Goal: Task Accomplishment & Management: Manage account settings

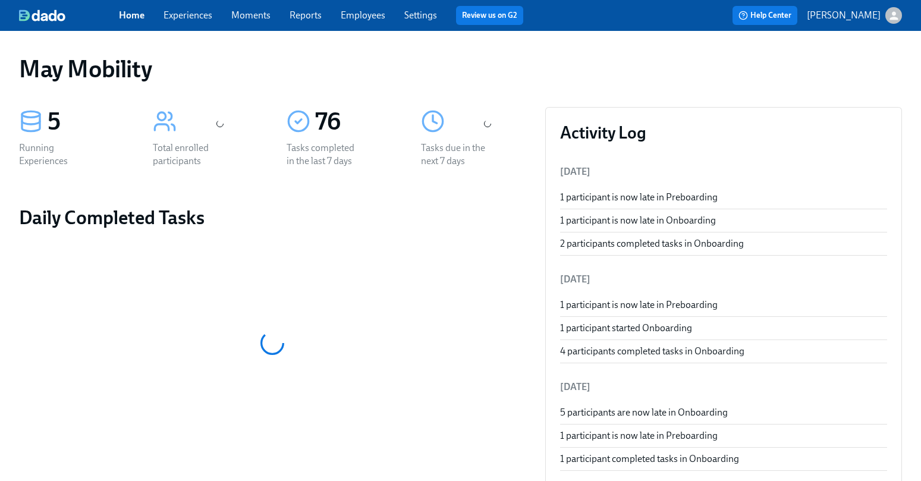
click at [171, 21] on span "Experiences" at bounding box center [188, 15] width 49 height 13
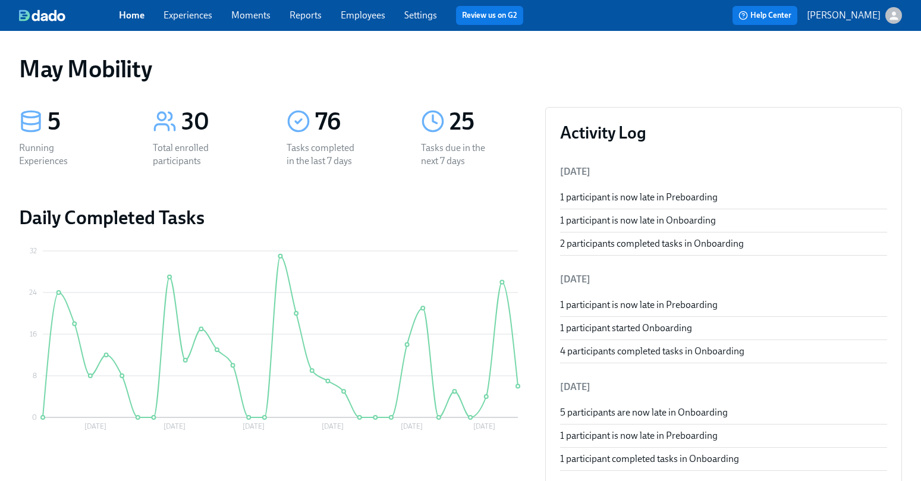
click at [206, 14] on link "Experiences" at bounding box center [188, 15] width 49 height 11
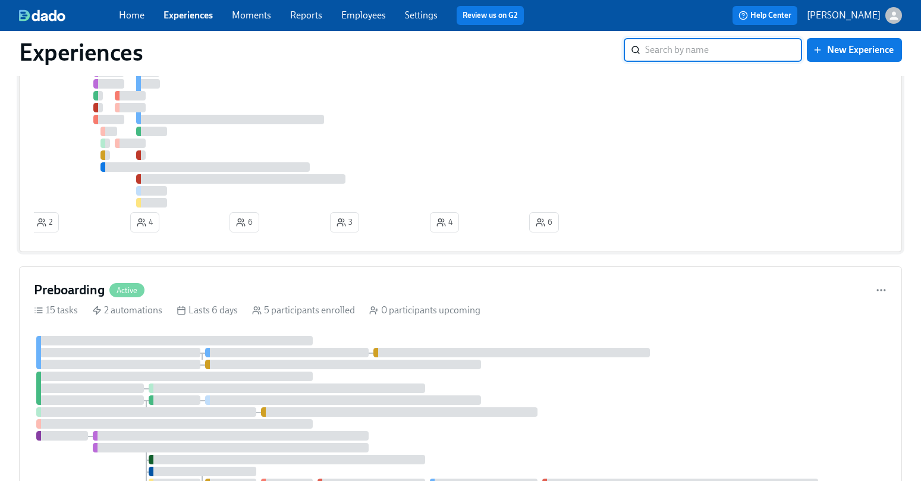
scroll to position [294, 0]
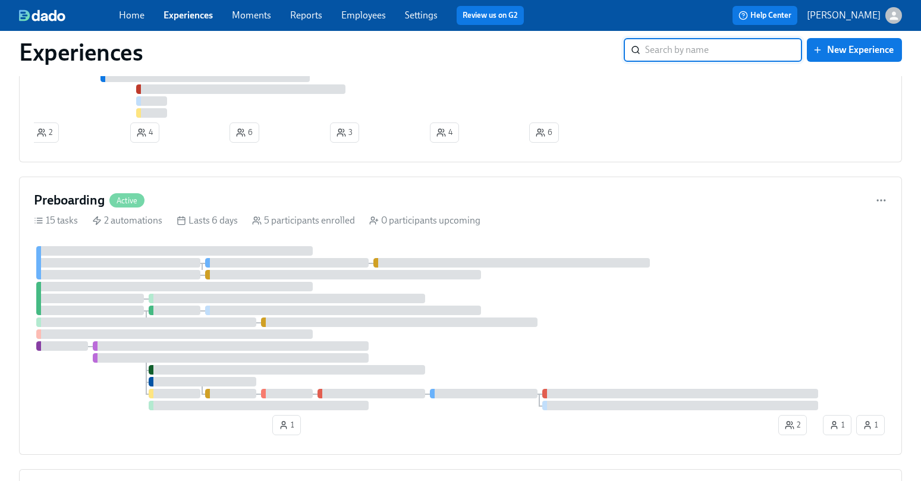
click at [306, 168] on div "Onboarding Active 41 tasks 3 automations Lasts 4 months 25 participants enrolle…" at bounding box center [460, 365] width 883 height 1104
click at [303, 208] on div "Preboarding Active" at bounding box center [460, 200] width 853 height 18
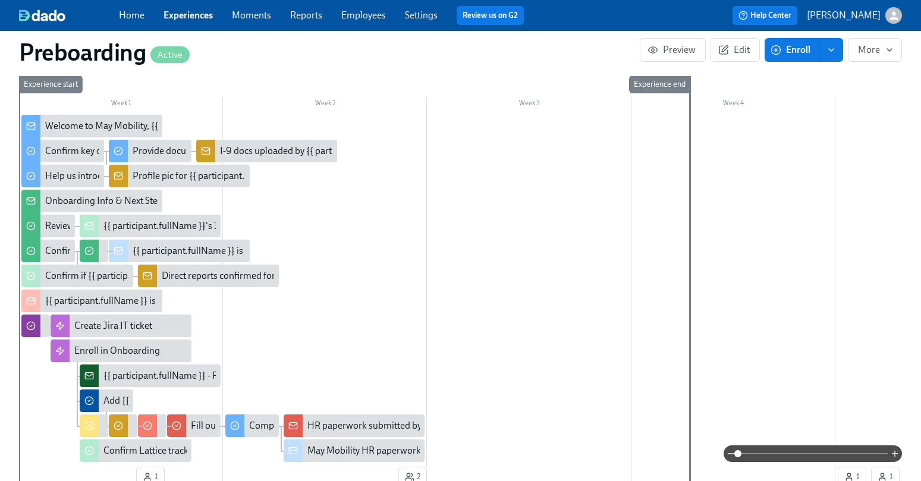
scroll to position [0, 2302]
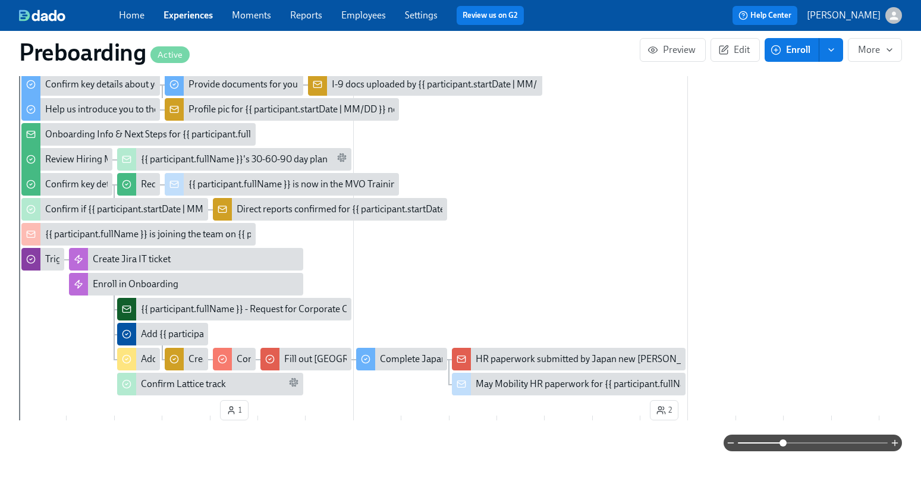
drag, startPoint x: 739, startPoint y: 441, endPoint x: 785, endPoint y: 442, distance: 46.4
click at [785, 442] on span at bounding box center [783, 442] width 7 height 7
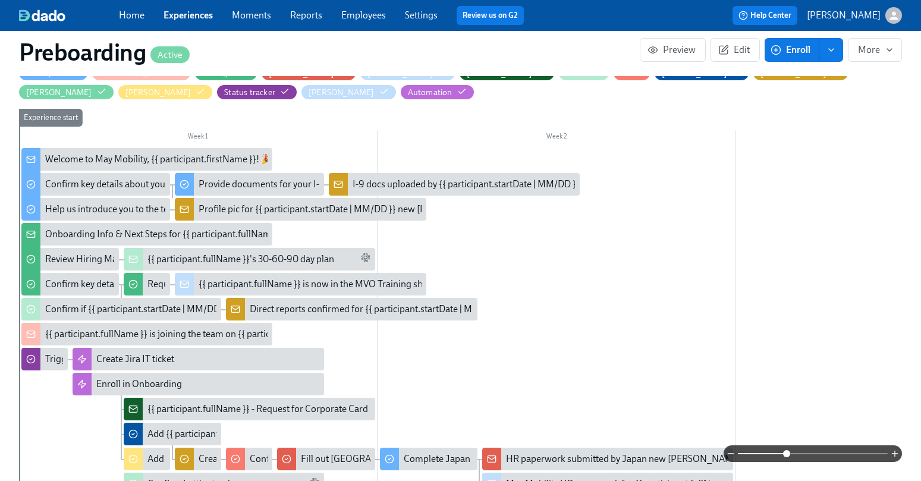
scroll to position [316, 0]
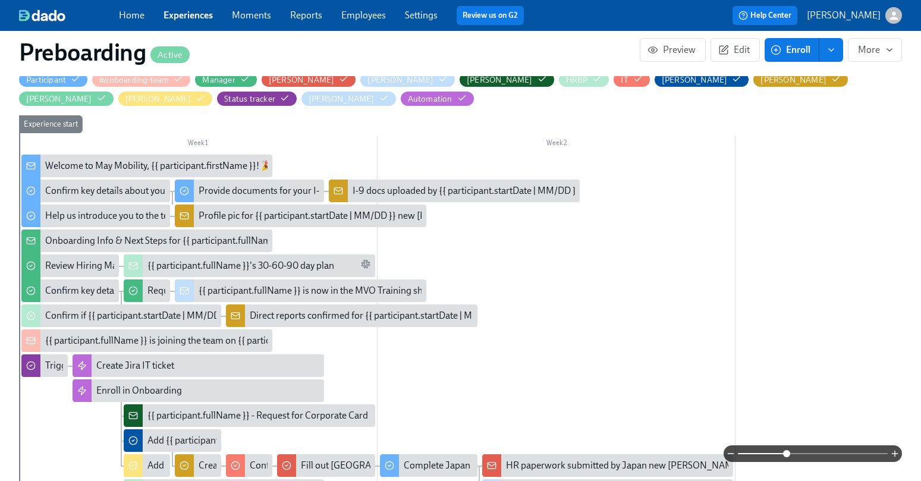
click at [395, 187] on div "I-9 docs uploaded by {{ participant.startDate | MM/DD }} new [PERSON_NAME] {{ p…" at bounding box center [566, 190] width 426 height 13
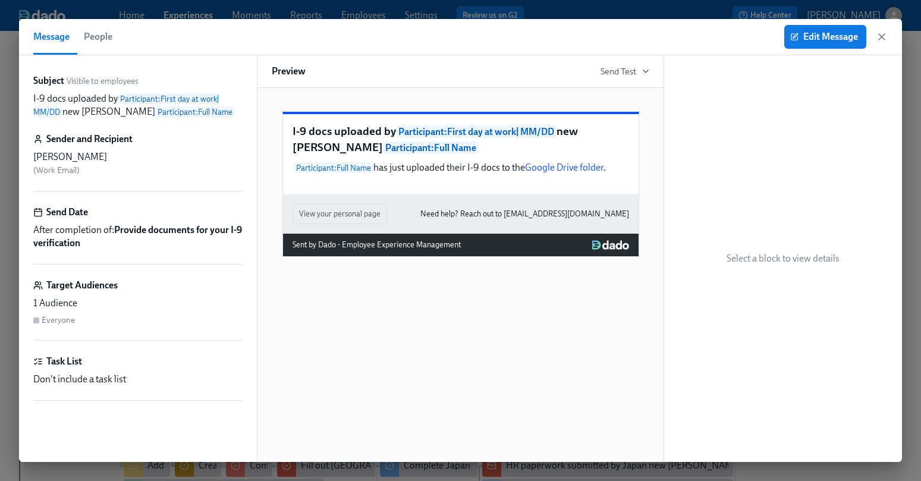
click at [896, 40] on div "Message People Edit Message" at bounding box center [460, 37] width 883 height 36
click at [890, 39] on div "Message People Edit Message" at bounding box center [460, 37] width 883 height 36
click at [882, 37] on icon "button" at bounding box center [882, 37] width 6 height 6
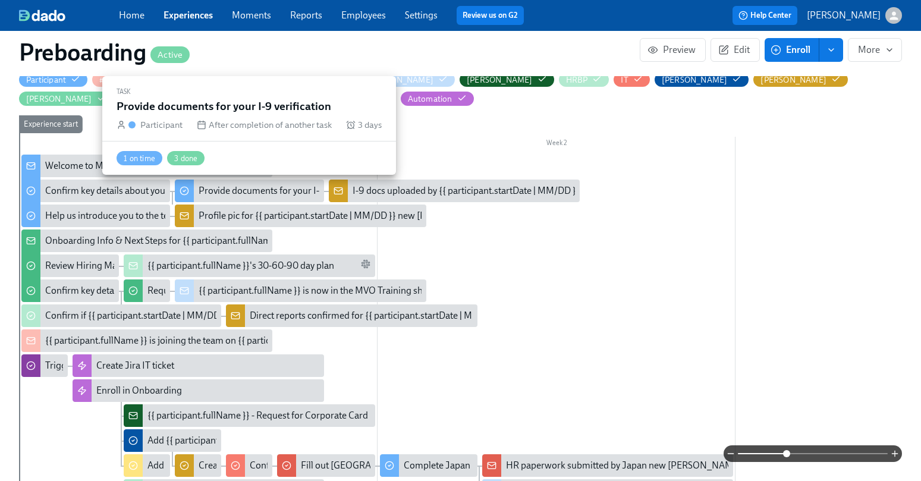
click at [237, 193] on div "Provide documents for your I-9 verification" at bounding box center [286, 190] width 174 height 13
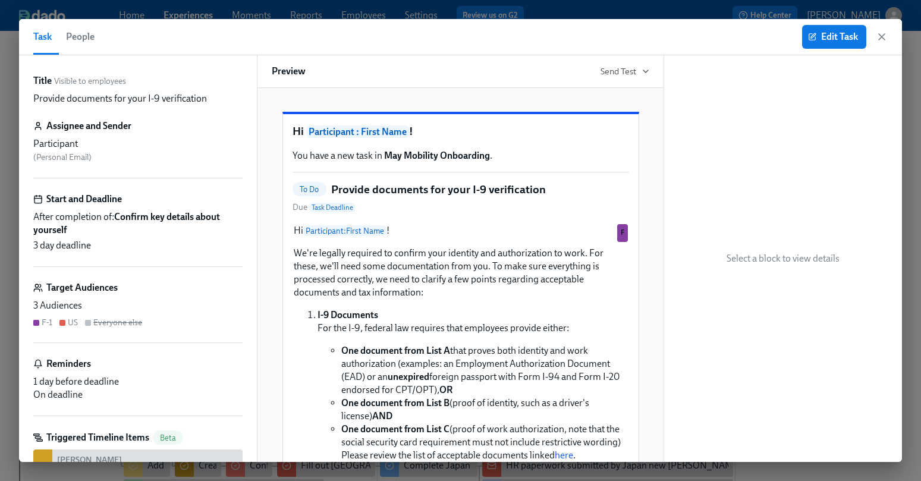
click at [93, 41] on span "People" at bounding box center [80, 37] width 29 height 17
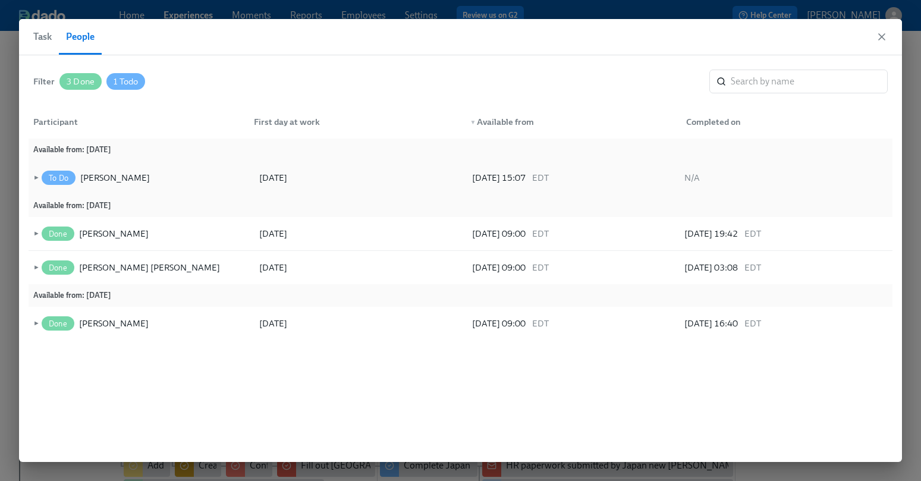
click at [33, 175] on span "►" at bounding box center [35, 177] width 8 height 13
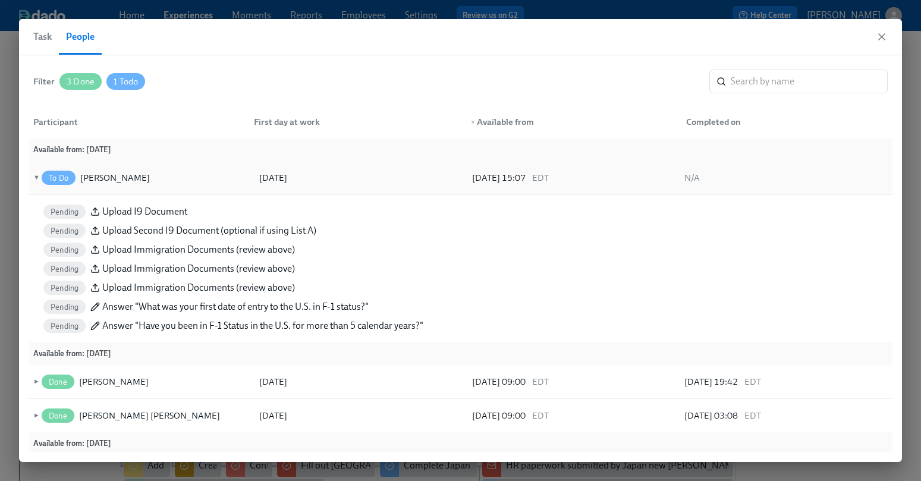
click at [36, 175] on span "▼" at bounding box center [35, 177] width 8 height 13
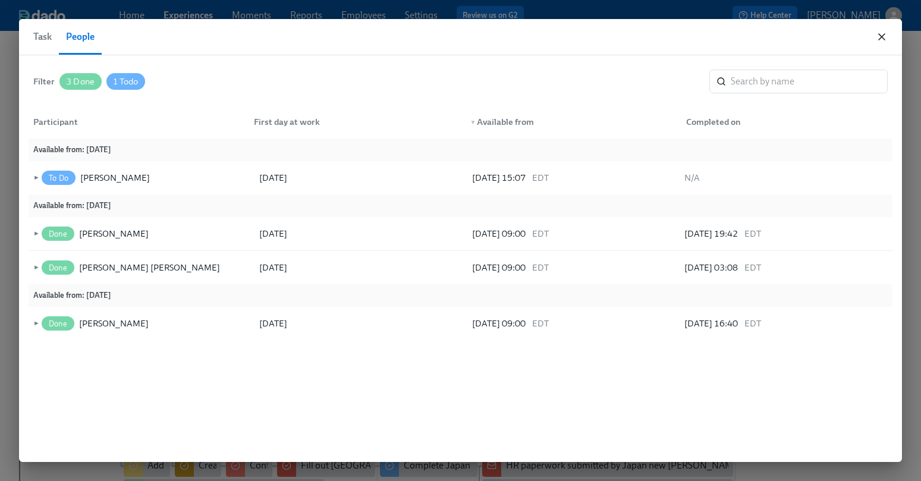
click at [878, 41] on icon "button" at bounding box center [882, 37] width 12 height 12
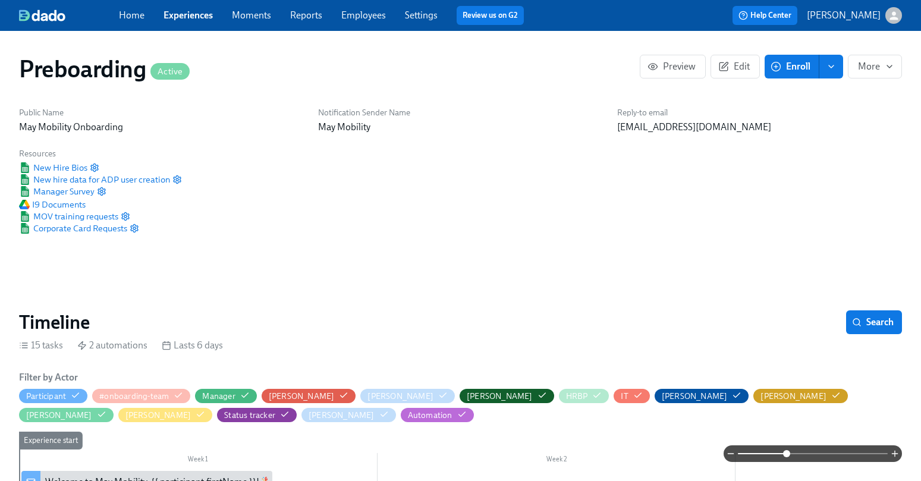
click at [126, 11] on link "Home" at bounding box center [132, 15] width 26 height 11
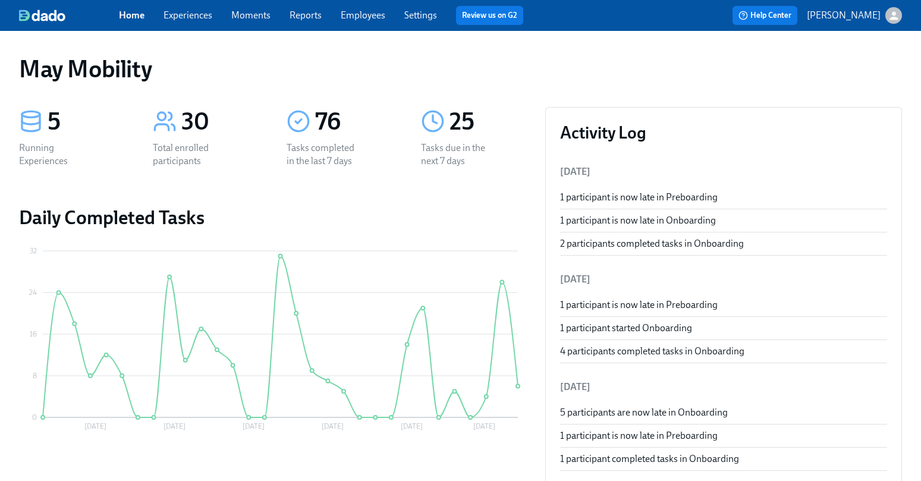
click at [378, 90] on div "May Mobility" at bounding box center [461, 69] width 902 height 48
click at [182, 29] on div "Home Experiences Moments Reports Employees Settings Review us on G2 Help Center…" at bounding box center [460, 15] width 921 height 31
click at [187, 15] on link "Experiences" at bounding box center [188, 15] width 49 height 11
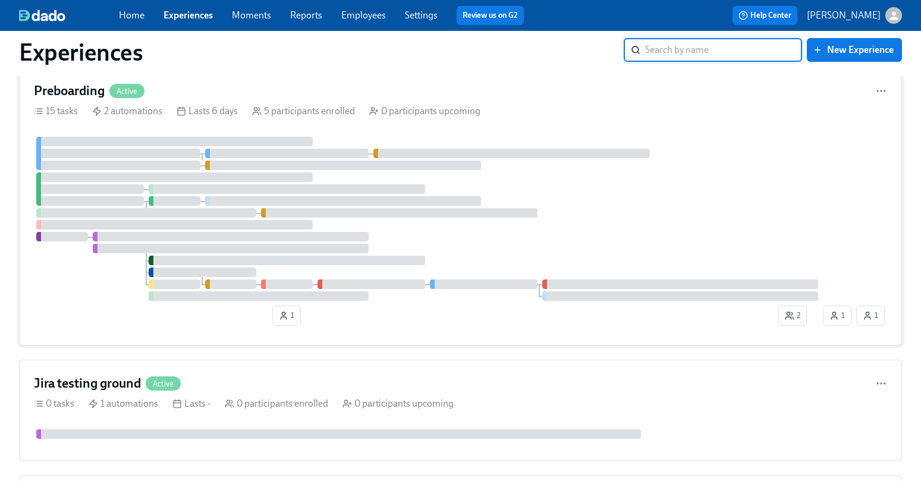
scroll to position [388, 0]
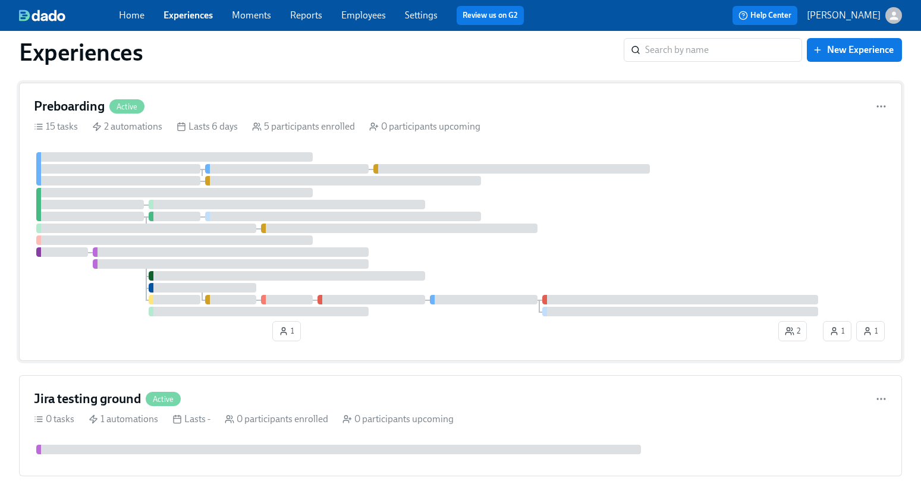
click at [136, 111] on span "Active" at bounding box center [126, 106] width 35 height 9
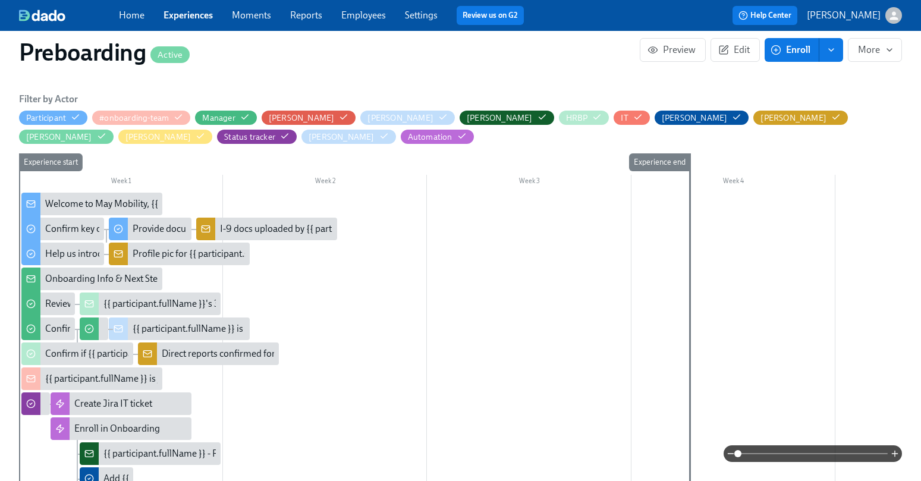
scroll to position [281, 0]
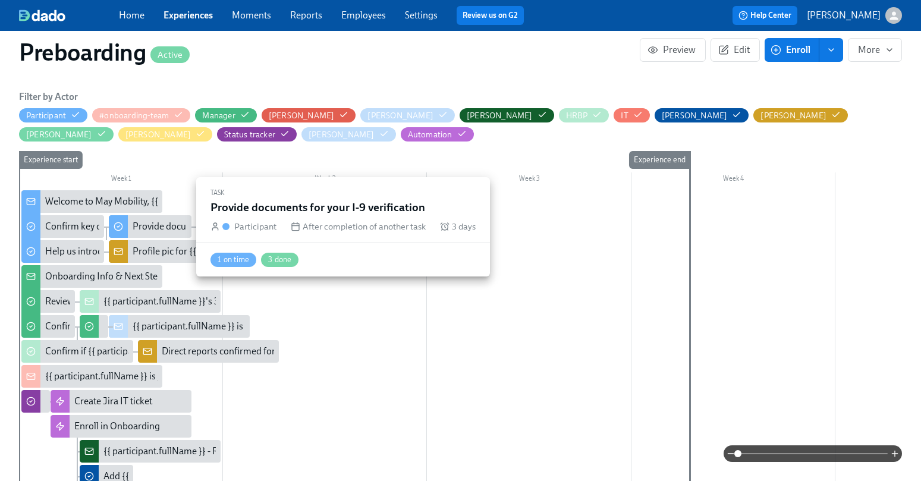
click at [171, 226] on div "Provide documents for your I-9 verification" at bounding box center [220, 226] width 174 height 13
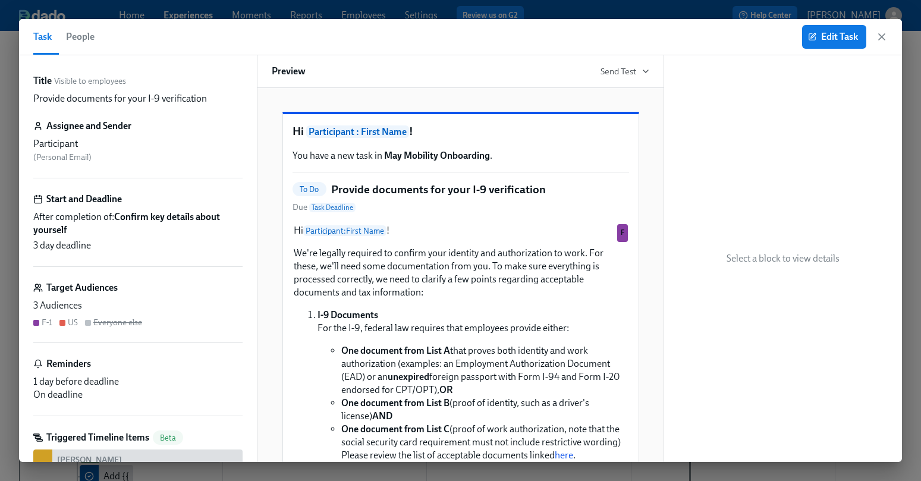
click at [100, 42] on button "People" at bounding box center [80, 37] width 43 height 36
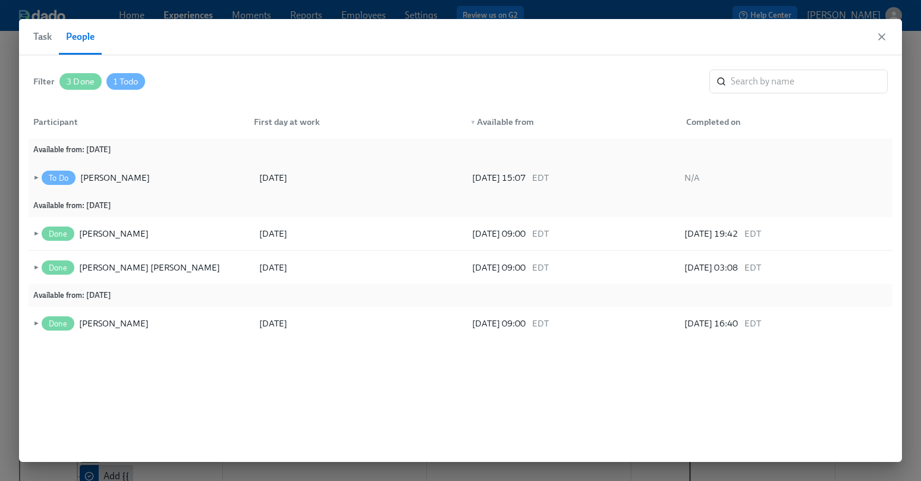
click at [35, 175] on span "►" at bounding box center [35, 177] width 8 height 13
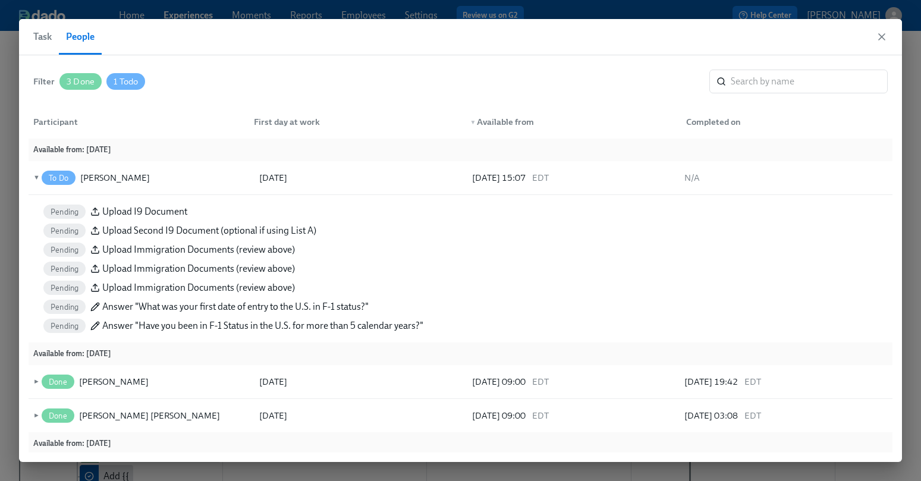
click at [48, 36] on span "Task" at bounding box center [42, 37] width 18 height 17
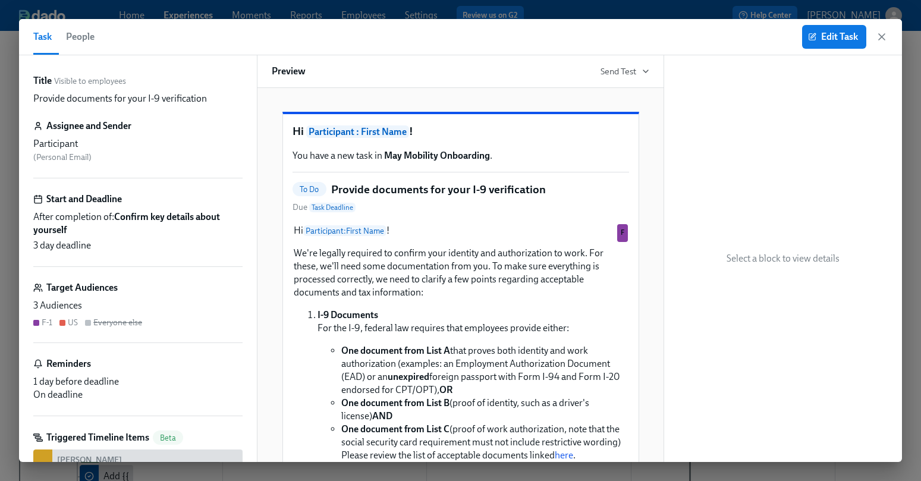
click at [104, 20] on div "Task People Edit Task" at bounding box center [460, 37] width 883 height 36
click at [84, 32] on span "People" at bounding box center [80, 37] width 29 height 17
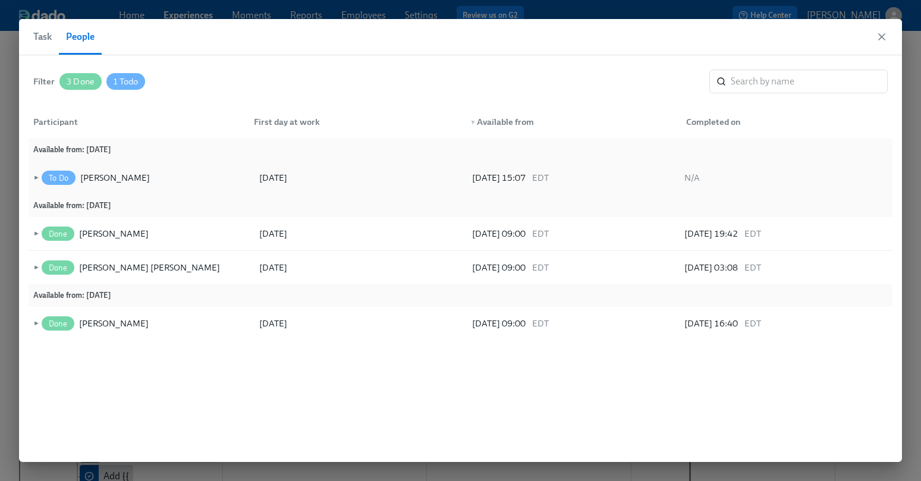
click at [37, 170] on div "► To Do [PERSON_NAME] [DATE] [DATE] 15:07 EDT N/A" at bounding box center [461, 177] width 864 height 33
click at [35, 180] on span "►" at bounding box center [35, 177] width 8 height 13
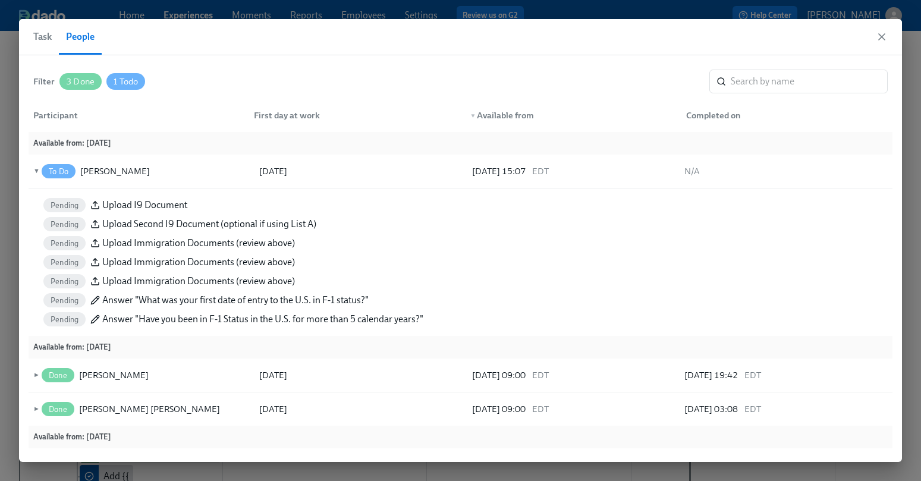
scroll to position [23, 0]
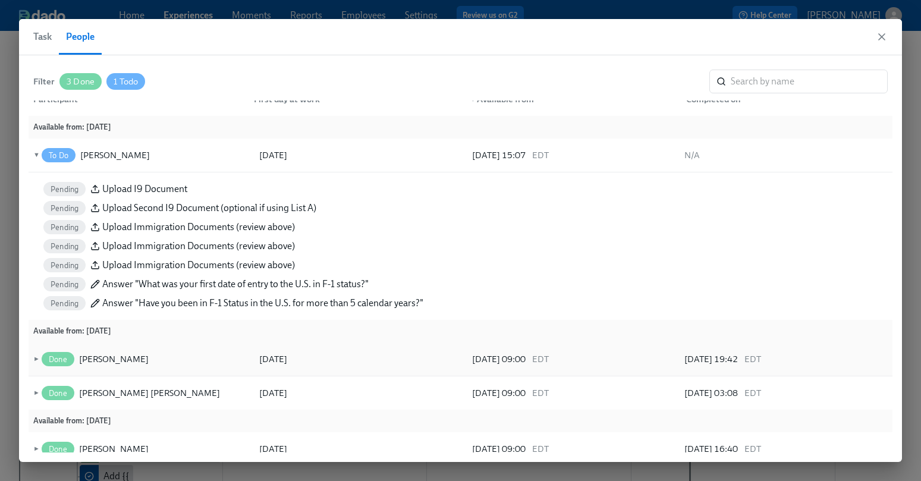
click at [37, 356] on span "►" at bounding box center [35, 359] width 8 height 13
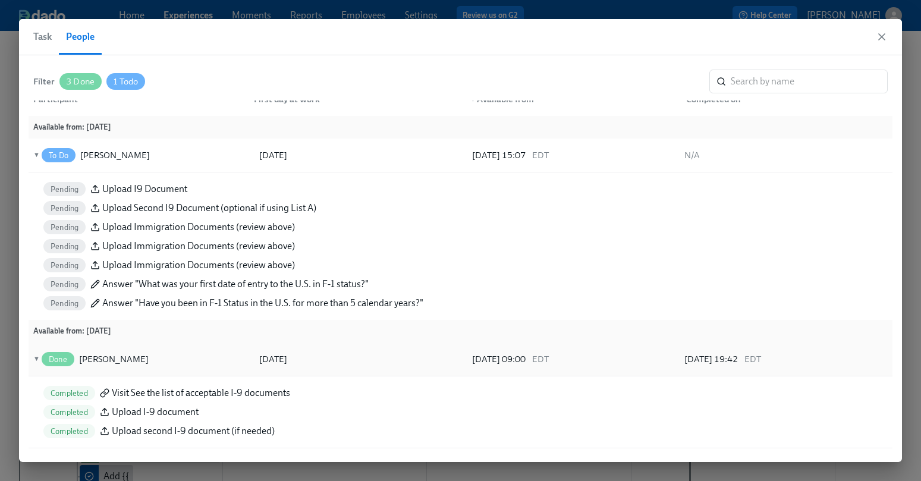
click at [34, 355] on span "▼" at bounding box center [35, 359] width 8 height 13
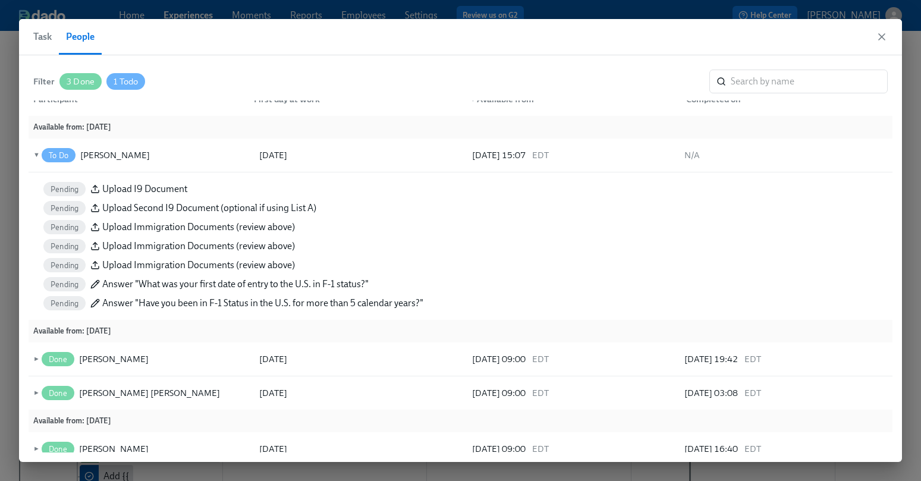
scroll to position [0, 0]
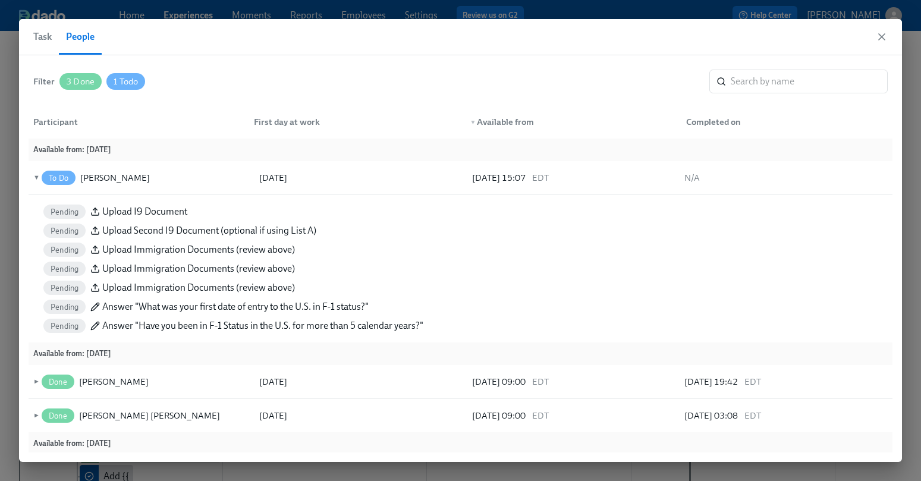
click at [52, 37] on button "Task" at bounding box center [46, 37] width 26 height 36
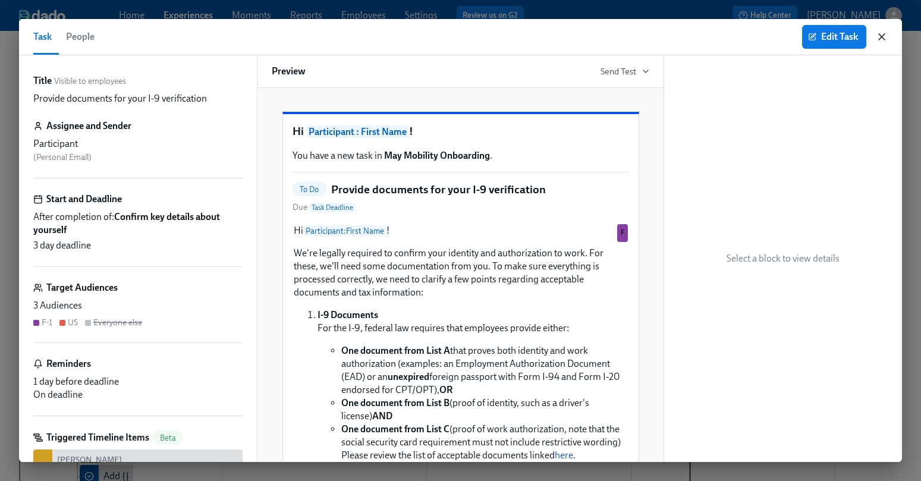
click at [885, 32] on icon "button" at bounding box center [882, 37] width 12 height 12
